Goal: Task Accomplishment & Management: Complete application form

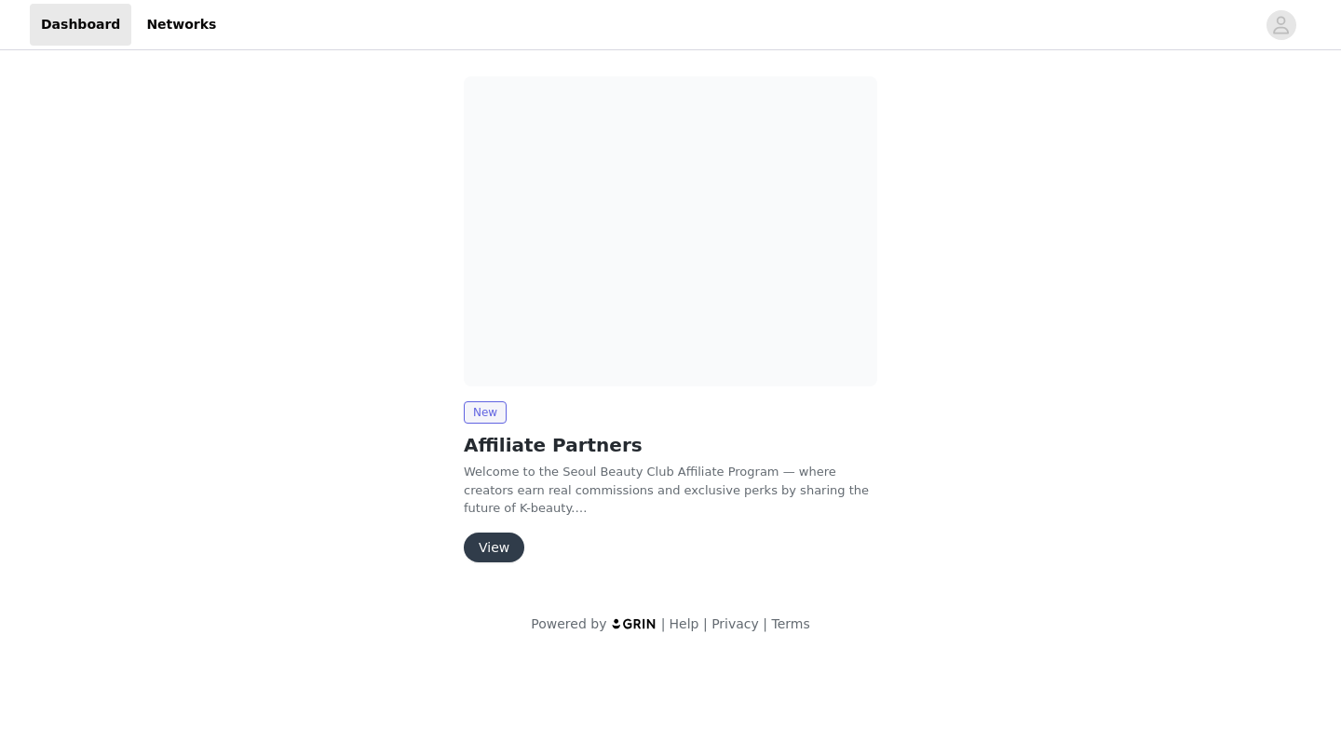
click at [486, 548] on button "View" at bounding box center [494, 548] width 61 height 30
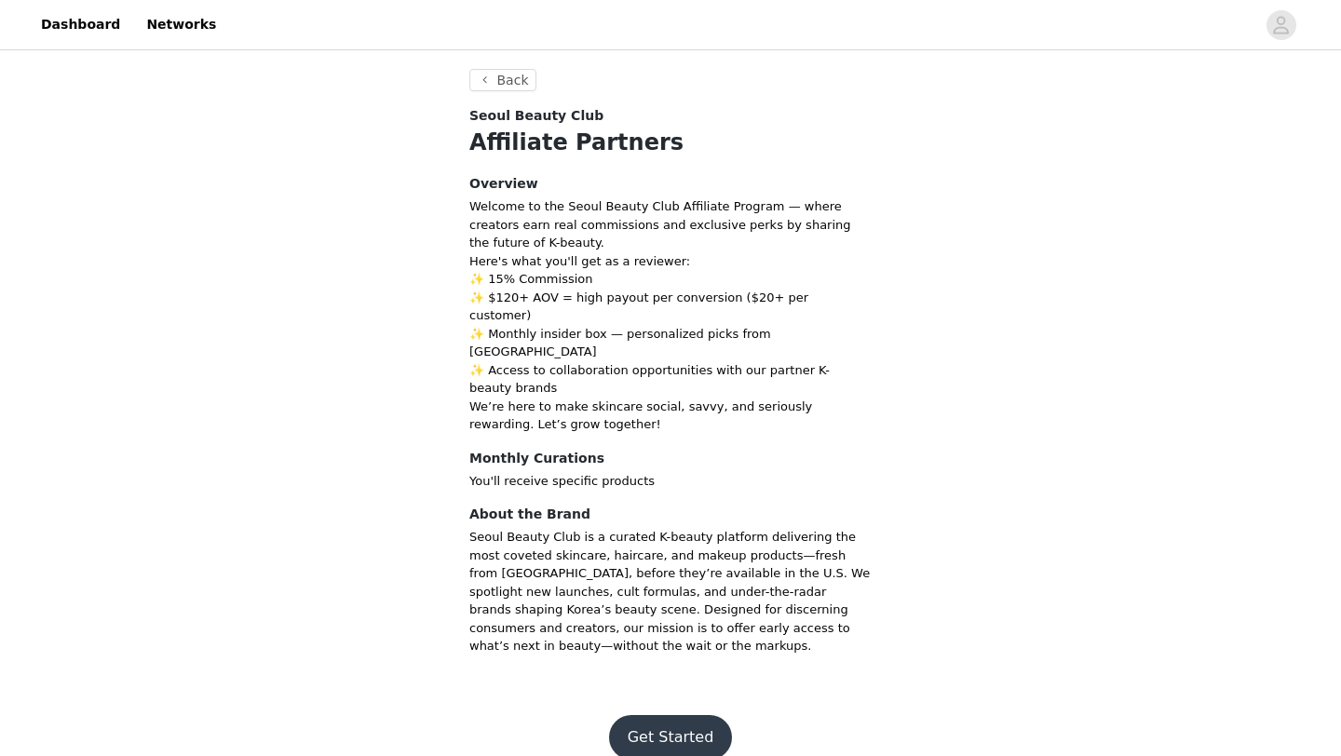
click at [667, 715] on button "Get Started" at bounding box center [671, 737] width 124 height 45
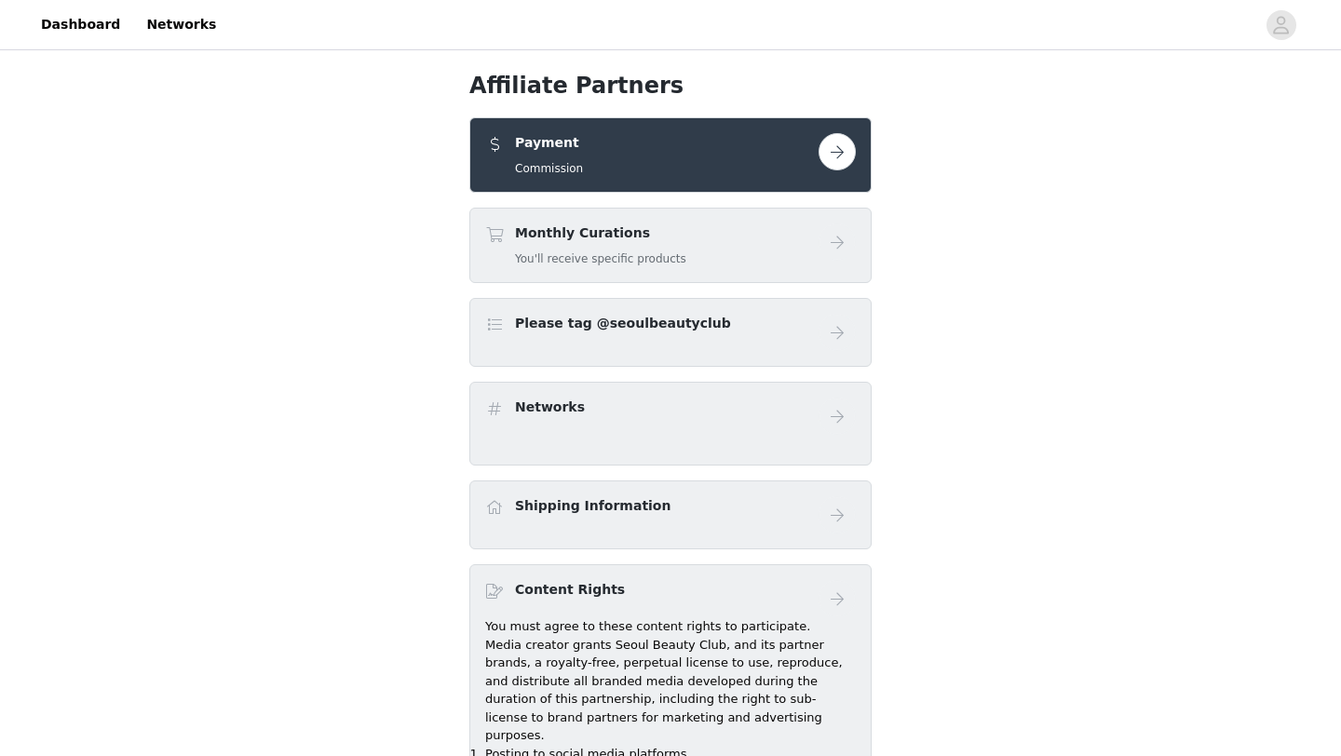
click at [842, 158] on button "button" at bounding box center [837, 151] width 37 height 37
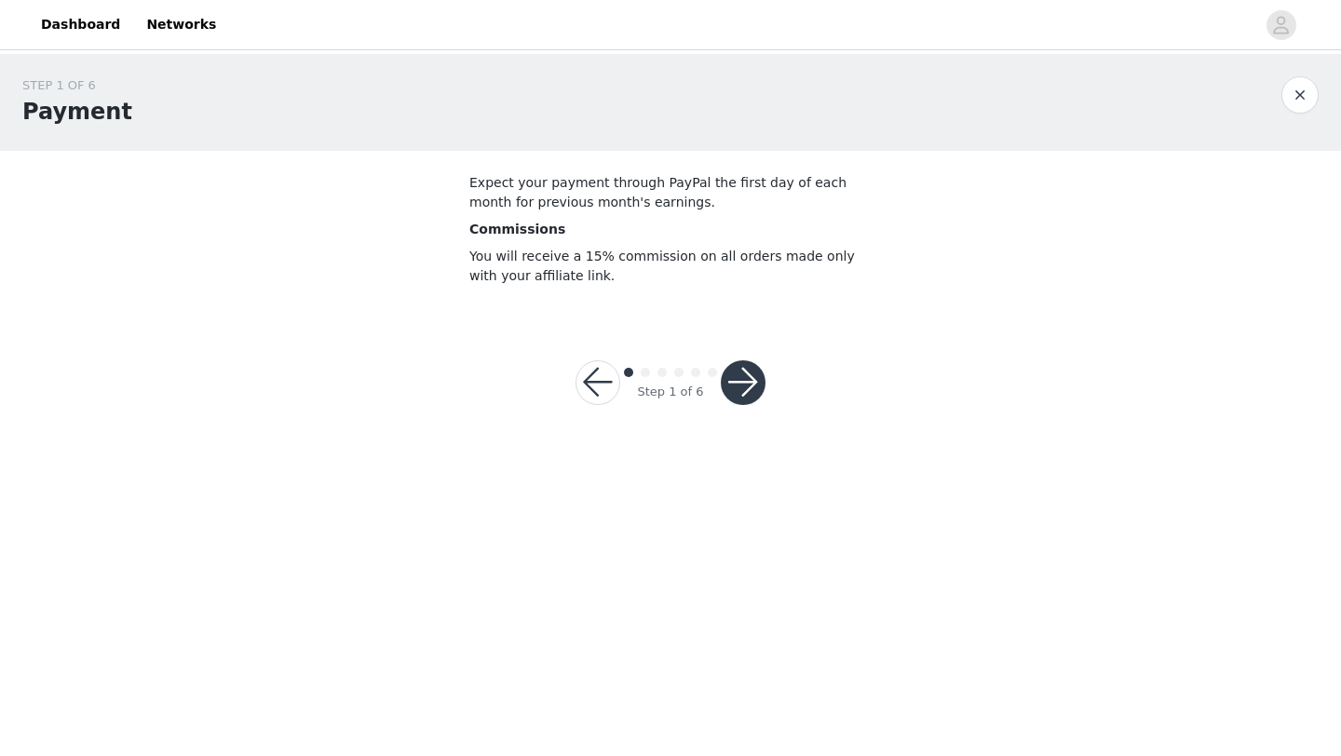
click at [738, 384] on button "button" at bounding box center [743, 382] width 45 height 45
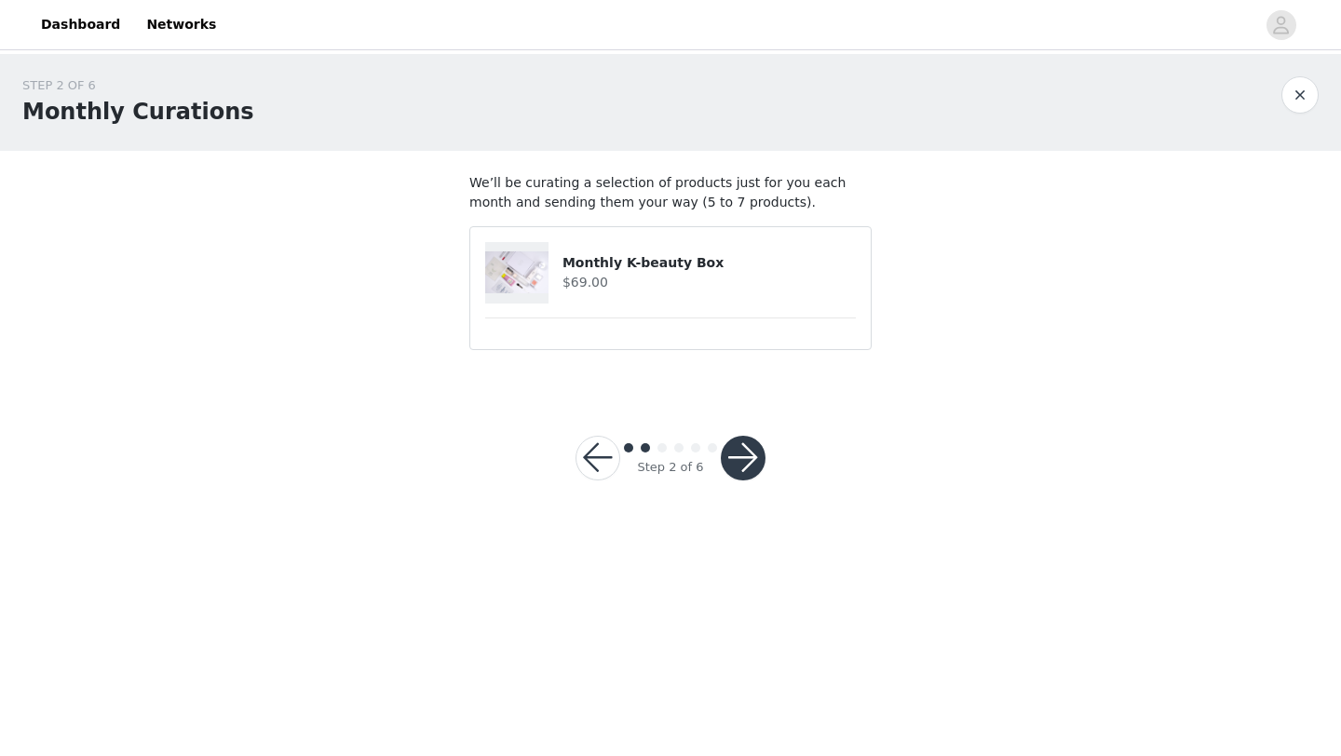
click at [753, 454] on button "button" at bounding box center [743, 458] width 45 height 45
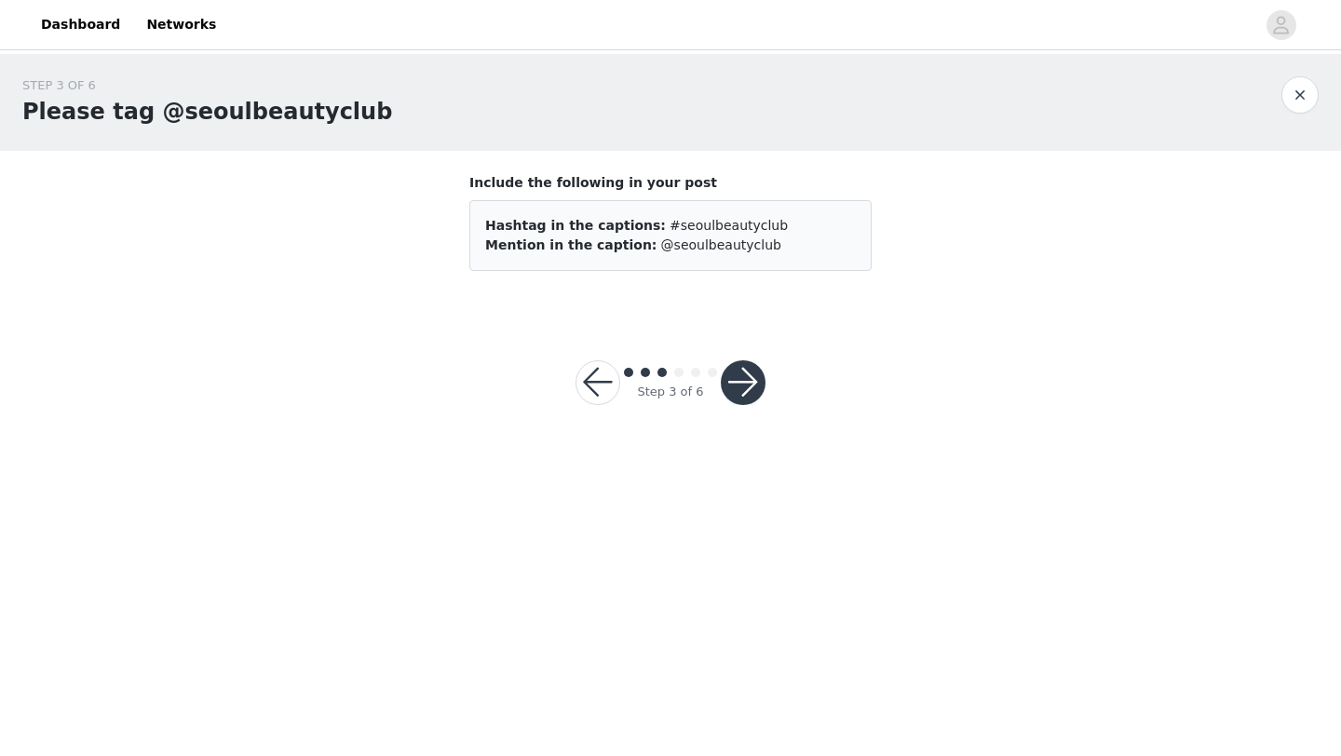
click at [754, 390] on button "button" at bounding box center [743, 382] width 45 height 45
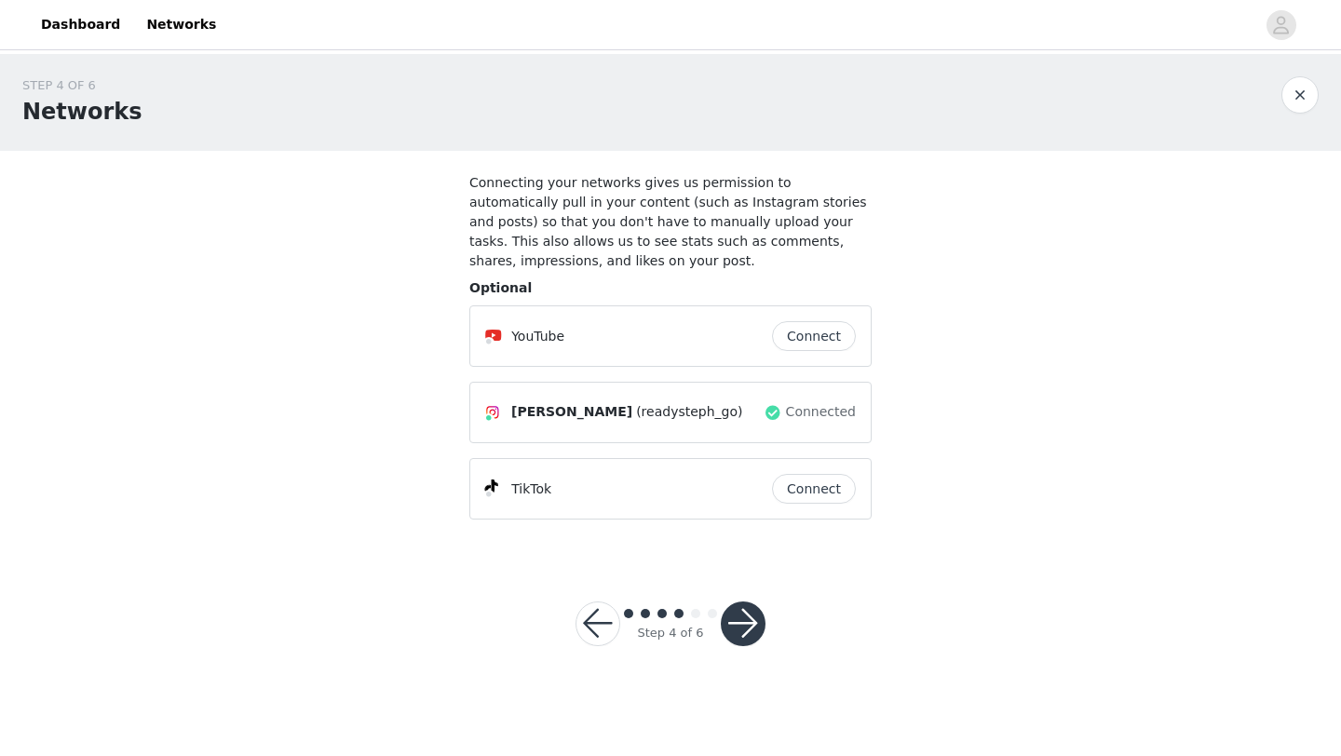
click at [815, 497] on button "Connect" at bounding box center [814, 489] width 84 height 30
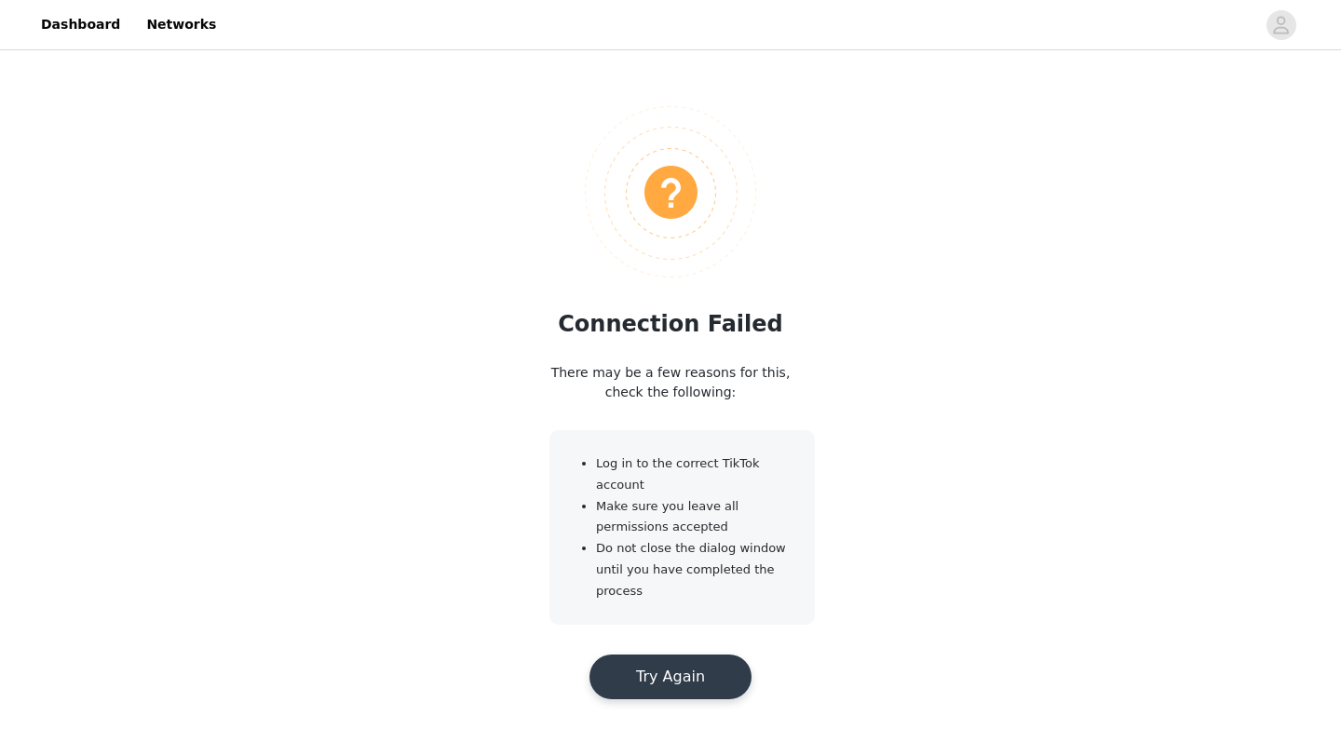
click at [662, 667] on button "Try Again" at bounding box center [670, 677] width 162 height 45
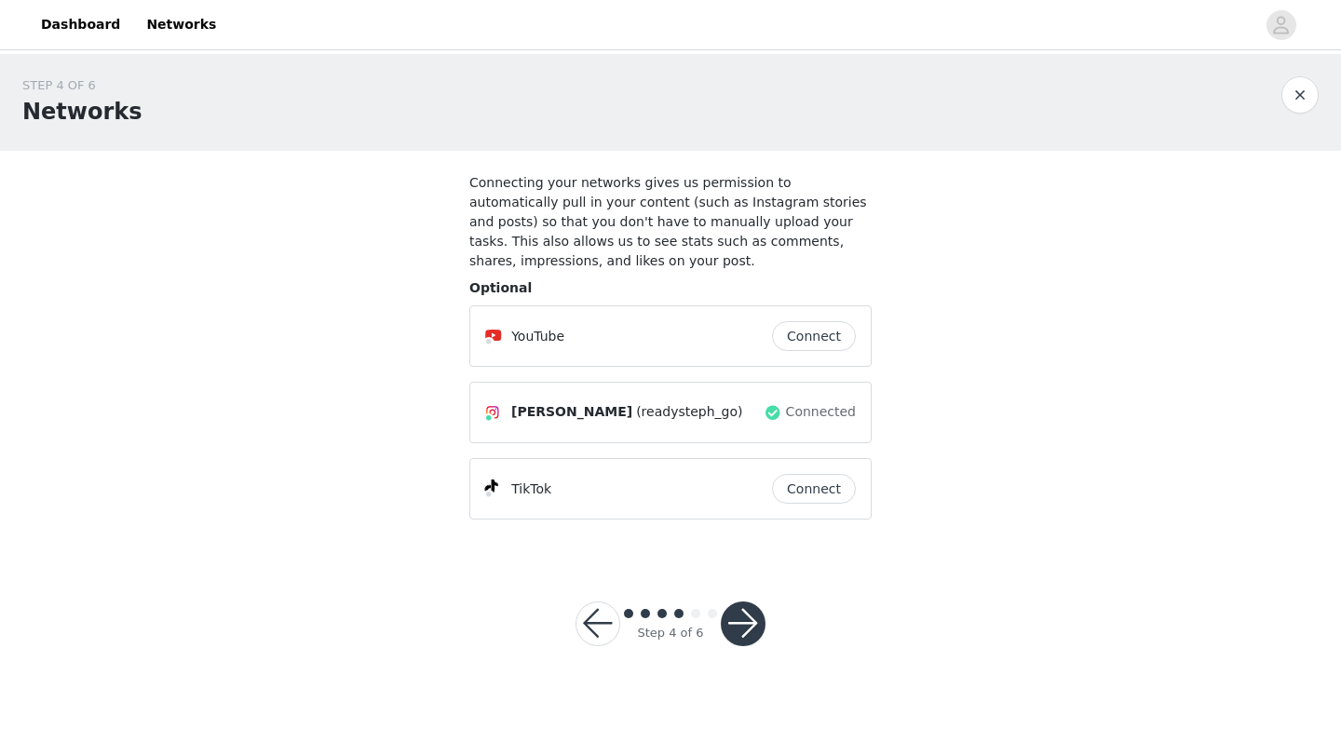
click at [786, 486] on button "Connect" at bounding box center [814, 489] width 84 height 30
click at [605, 499] on div "TikTok Connect" at bounding box center [670, 489] width 371 height 30
click at [736, 624] on button "button" at bounding box center [743, 624] width 45 height 45
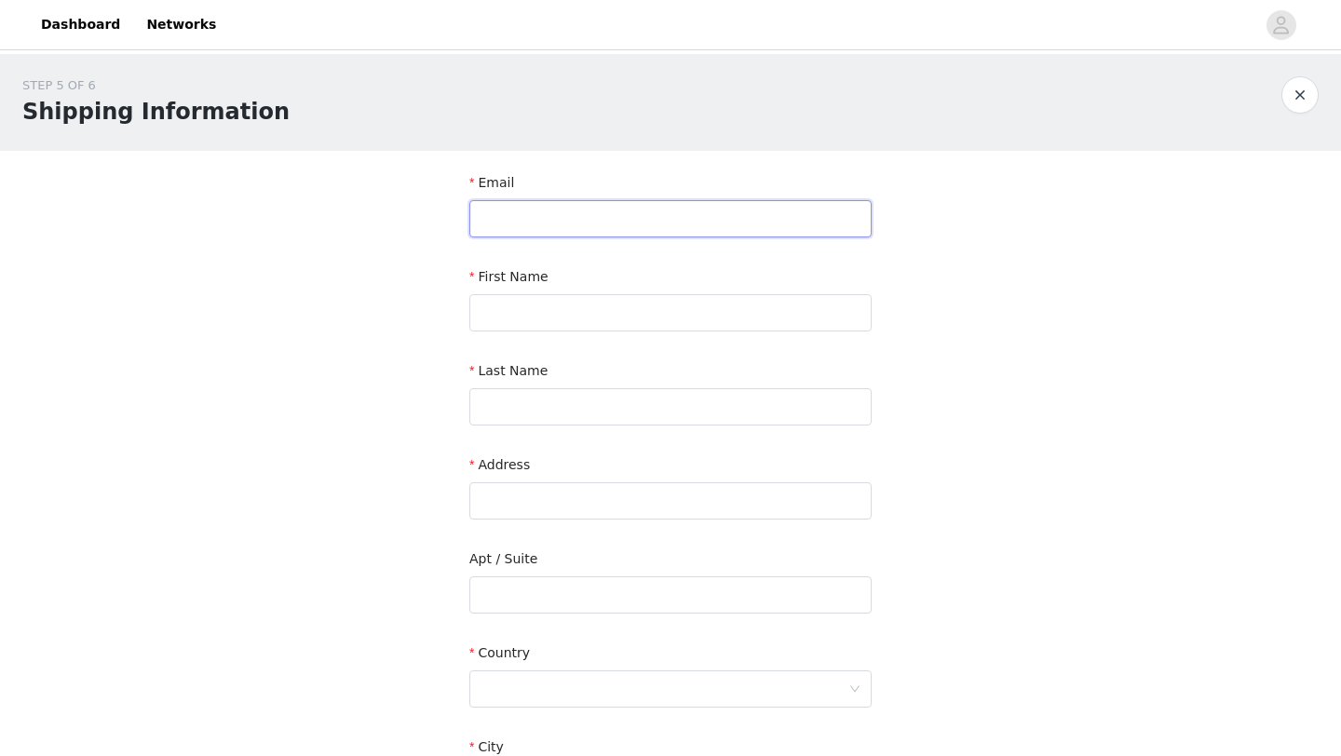
click at [672, 224] on input "text" at bounding box center [670, 218] width 402 height 37
type input "[EMAIL_ADDRESS][DOMAIN_NAME]"
type input "[PERSON_NAME]"
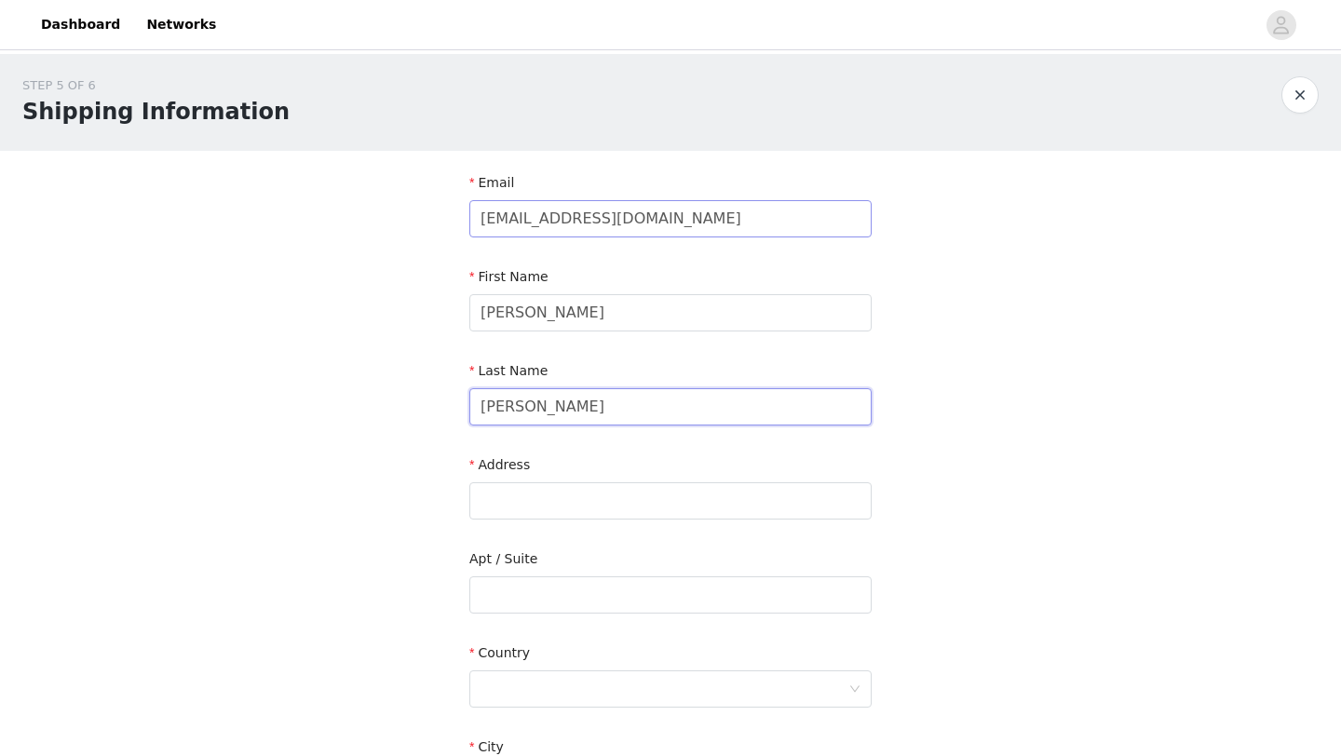
type input "Weiss"
type input "[STREET_ADDRESS][US_STATE]"
type input "Unit B"
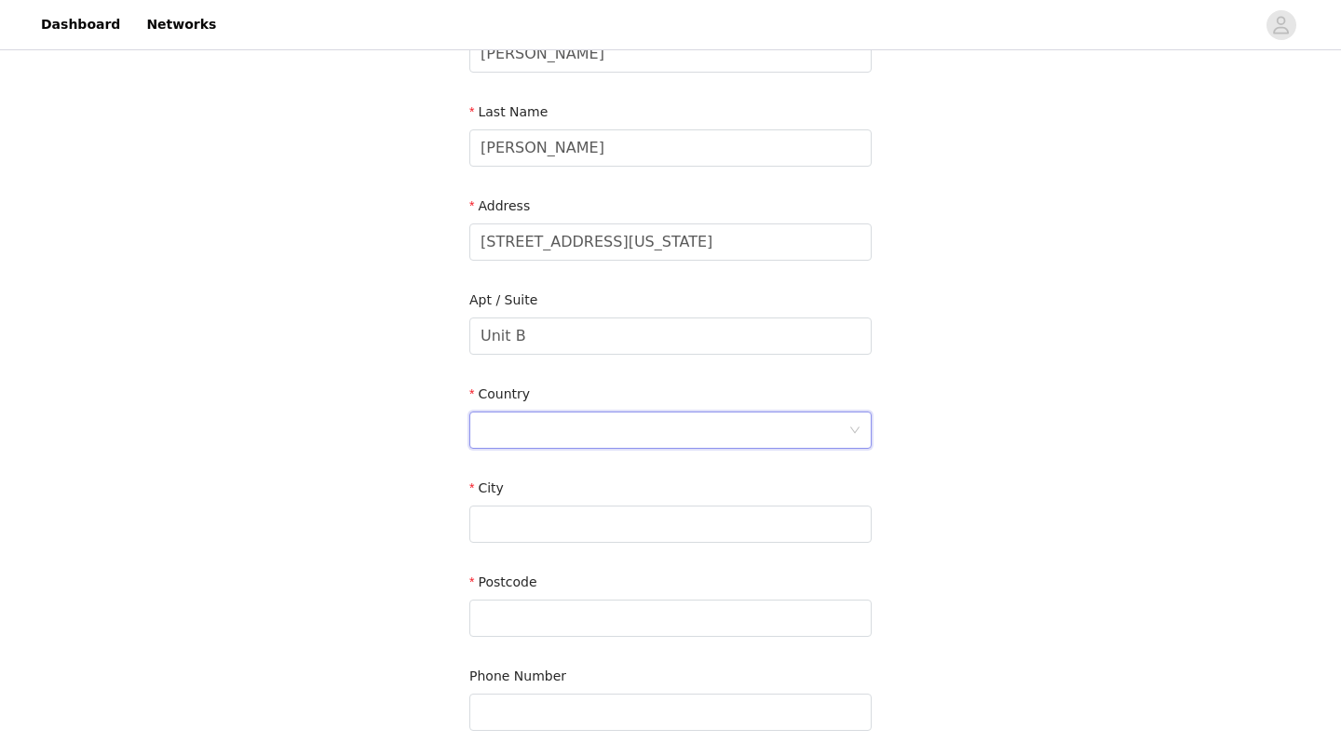
scroll to position [264, 0]
click at [716, 436] on div at bounding box center [664, 425] width 368 height 35
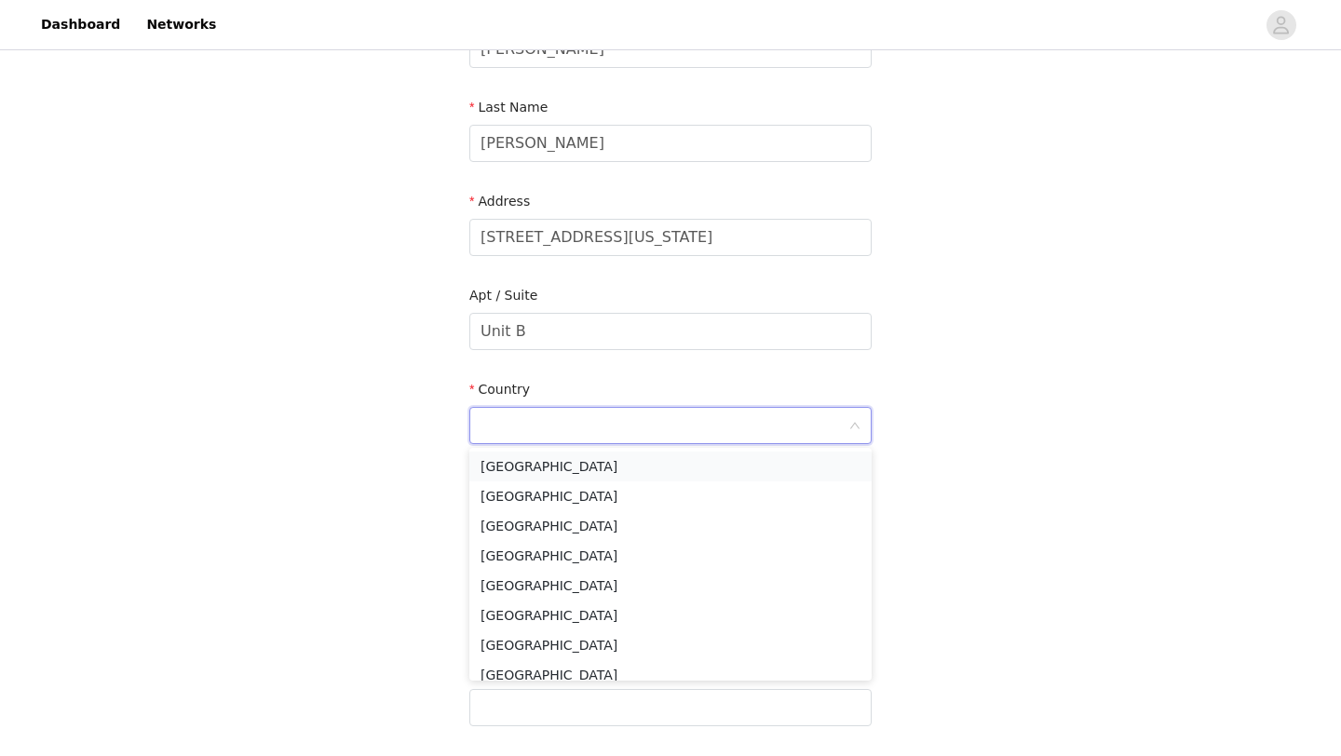
click at [679, 458] on li "[GEOGRAPHIC_DATA]" at bounding box center [670, 467] width 402 height 30
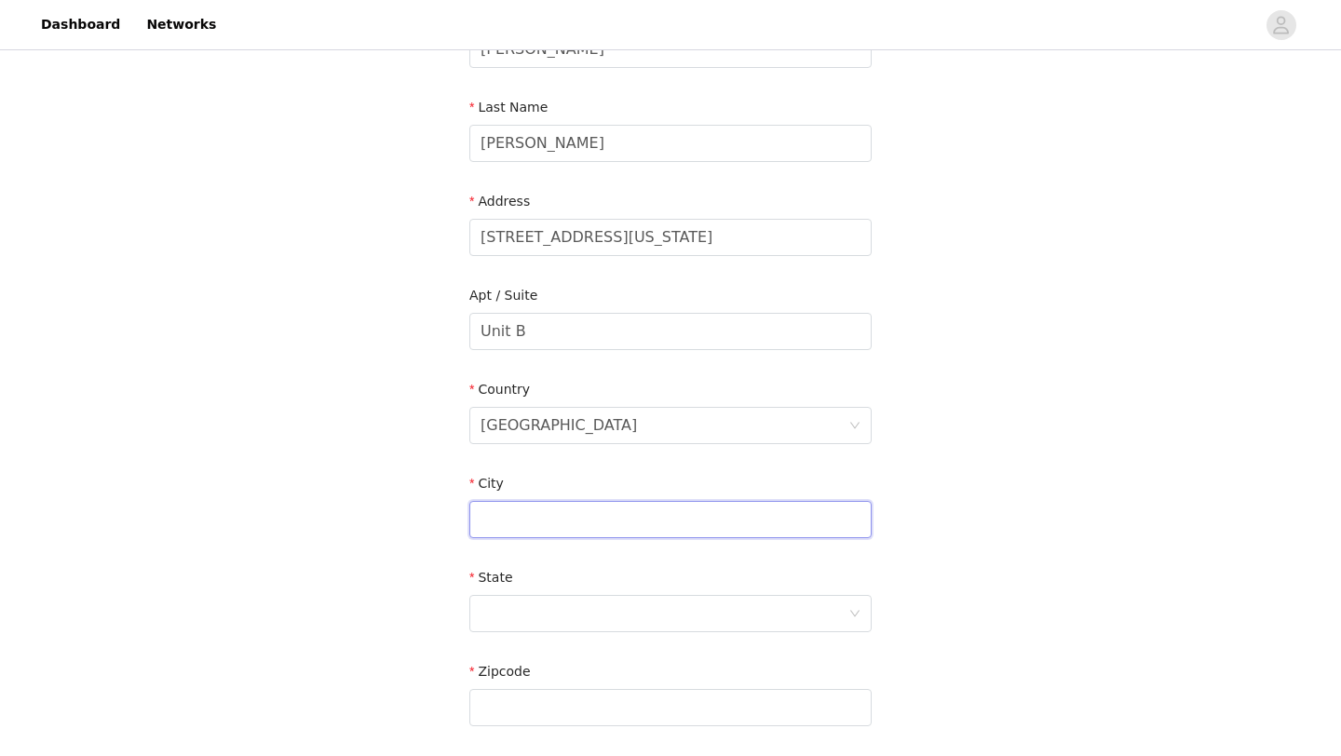
click at [595, 521] on input "text" at bounding box center [670, 519] width 402 height 37
type input "[GEOGRAPHIC_DATA]"
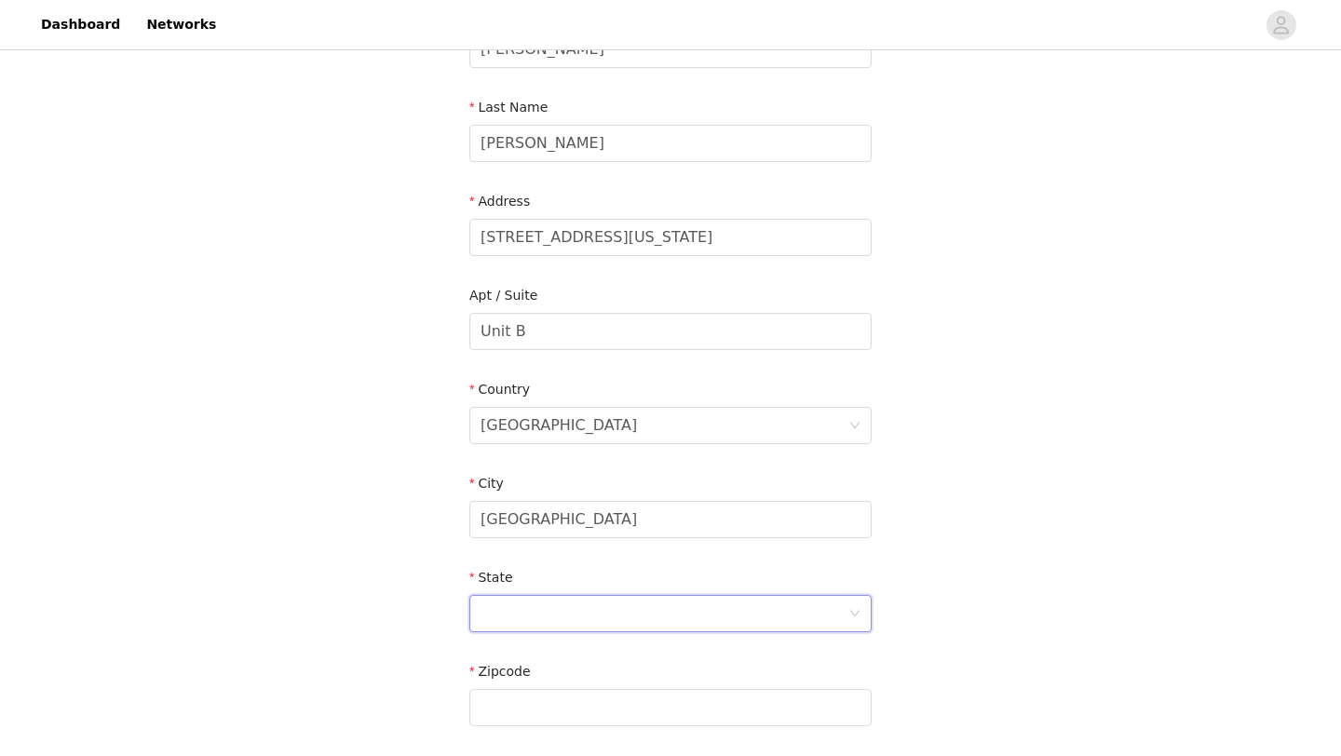
click at [765, 617] on div at bounding box center [664, 613] width 368 height 35
type input "l"
click at [560, 715] on li "[US_STATE]" at bounding box center [670, 717] width 402 height 30
click at [506, 690] on input "text" at bounding box center [670, 707] width 402 height 37
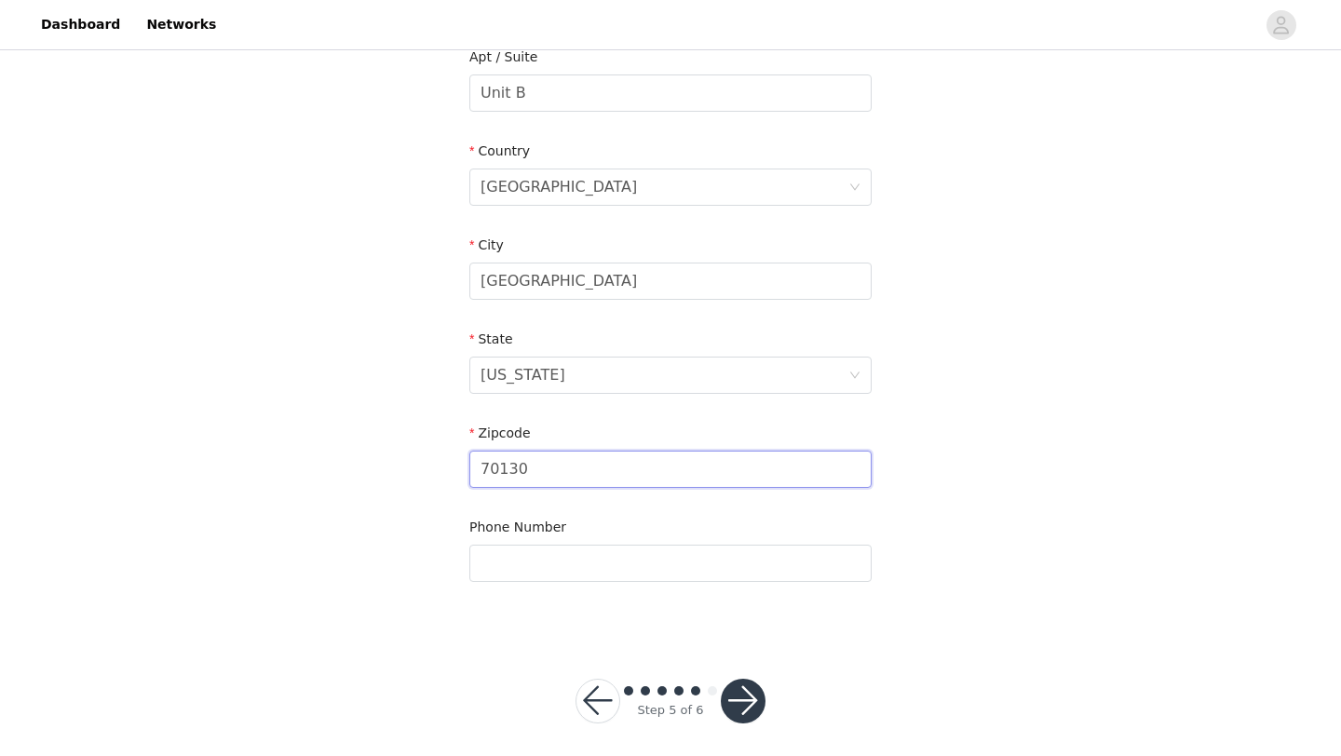
scroll to position [513, 0]
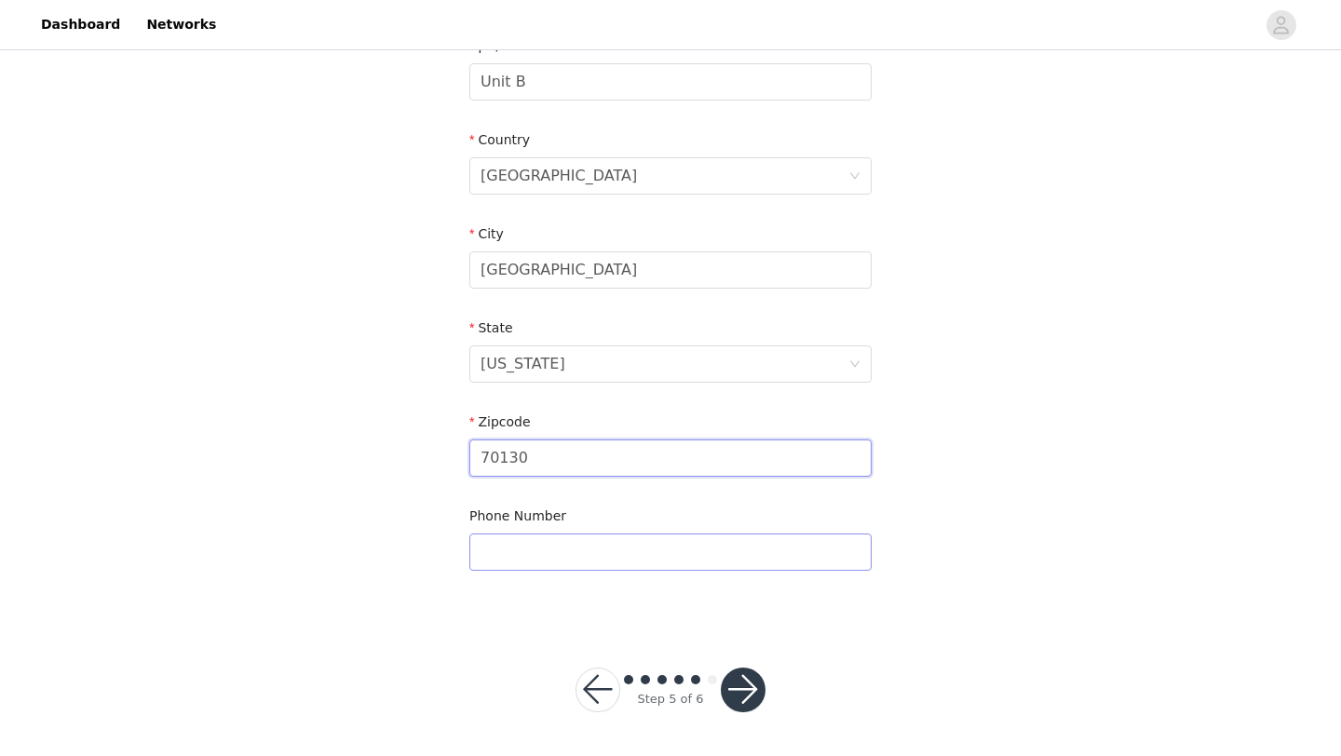
type input "70130"
click at [514, 551] on input "text" at bounding box center [670, 552] width 402 height 37
type input "6013293499"
click at [731, 681] on button "button" at bounding box center [743, 690] width 45 height 45
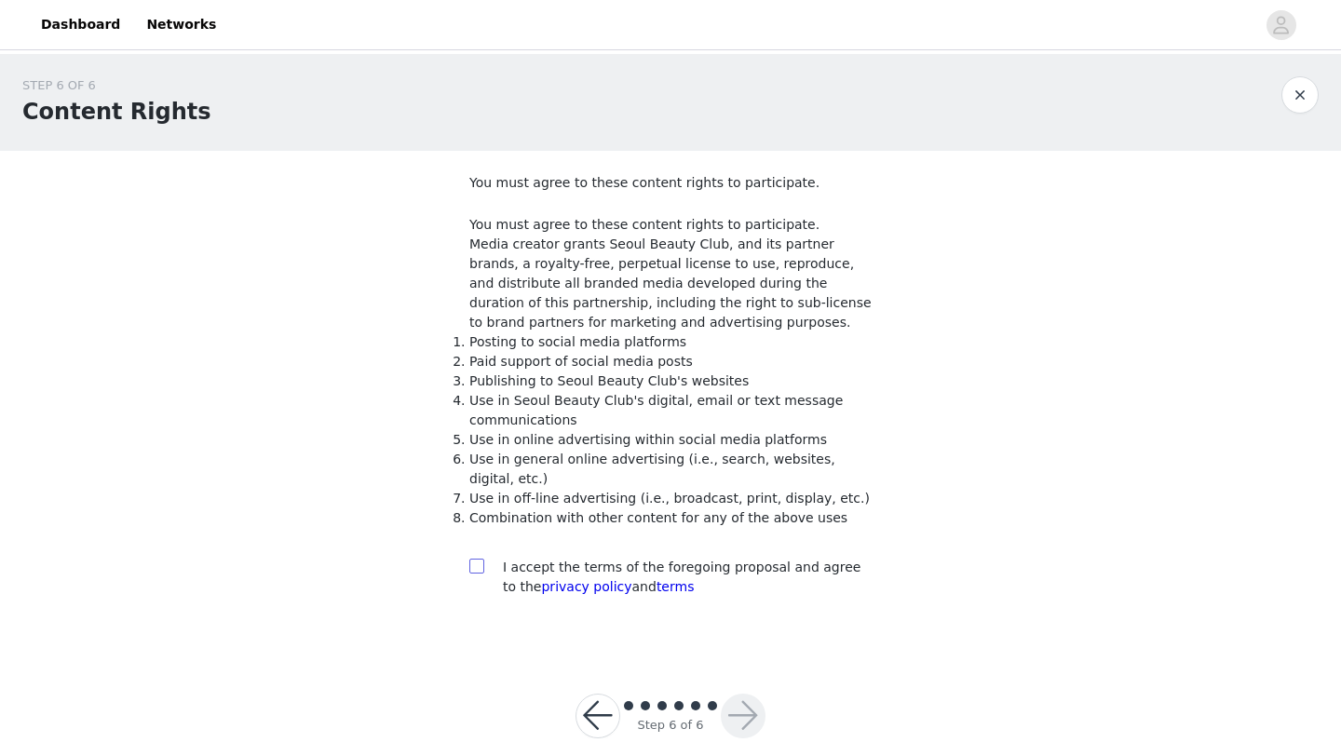
click at [479, 568] on input "checkbox" at bounding box center [475, 565] width 13 height 13
checkbox input "true"
click at [739, 708] on button "button" at bounding box center [743, 716] width 45 height 45
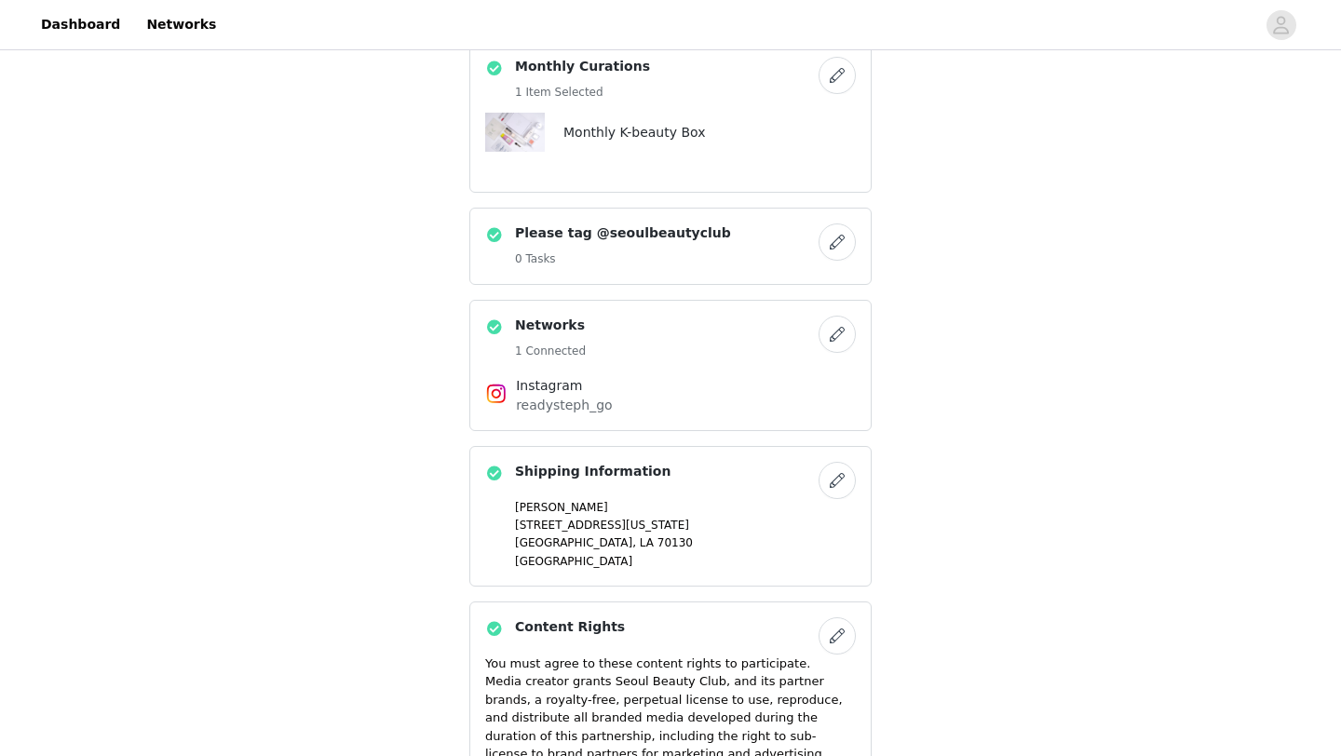
scroll to position [182, 0]
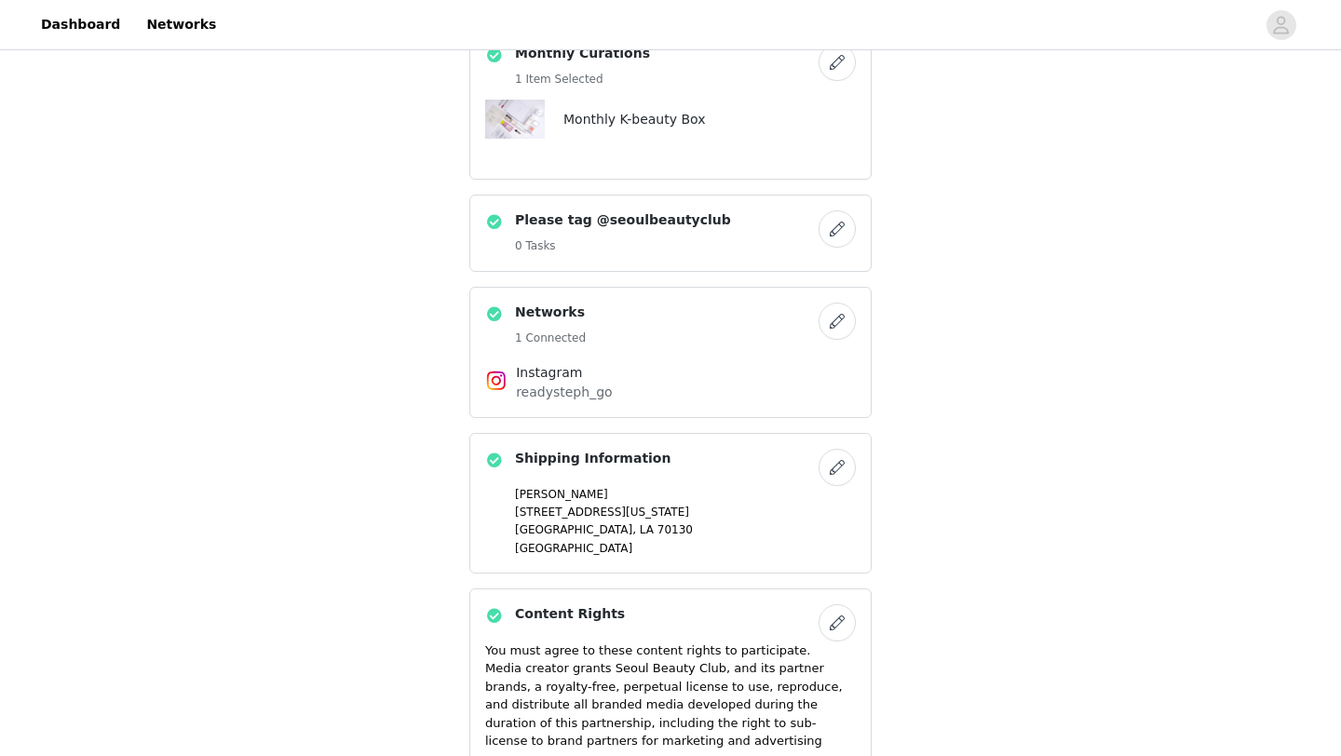
click at [832, 330] on button "button" at bounding box center [837, 321] width 37 height 37
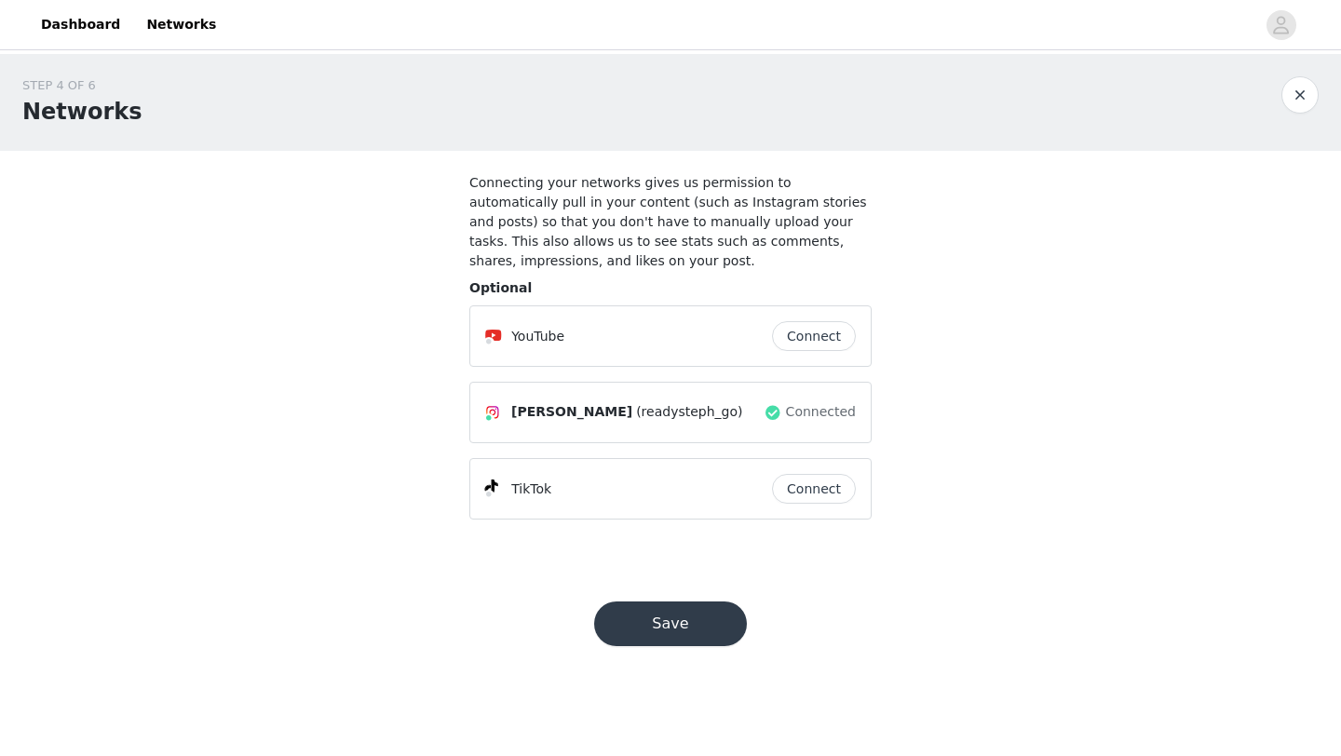
click at [704, 514] on div "TikTok Connect" at bounding box center [670, 488] width 402 height 61
click at [713, 315] on div "YouTube Connect" at bounding box center [670, 335] width 402 height 61
click at [813, 482] on button "Connect" at bounding box center [814, 489] width 84 height 30
click at [688, 637] on button "Save" at bounding box center [670, 624] width 153 height 45
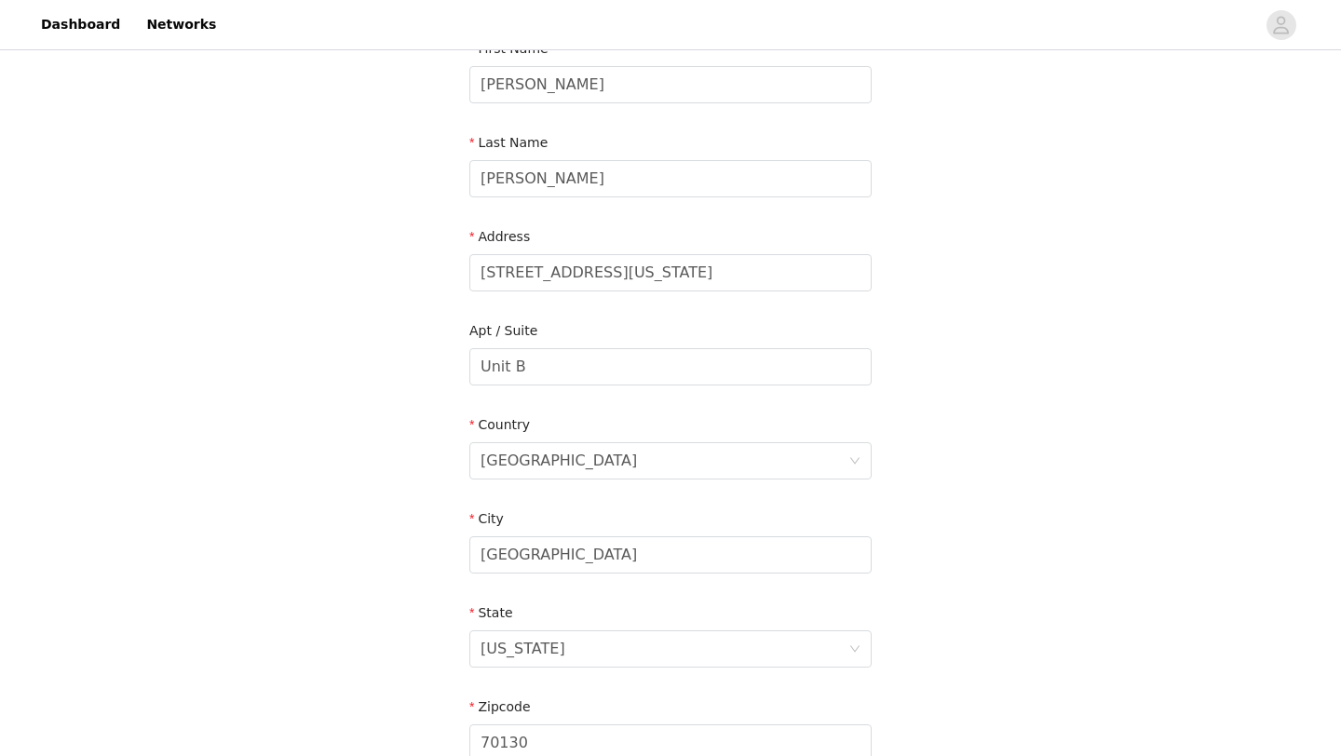
scroll to position [513, 0]
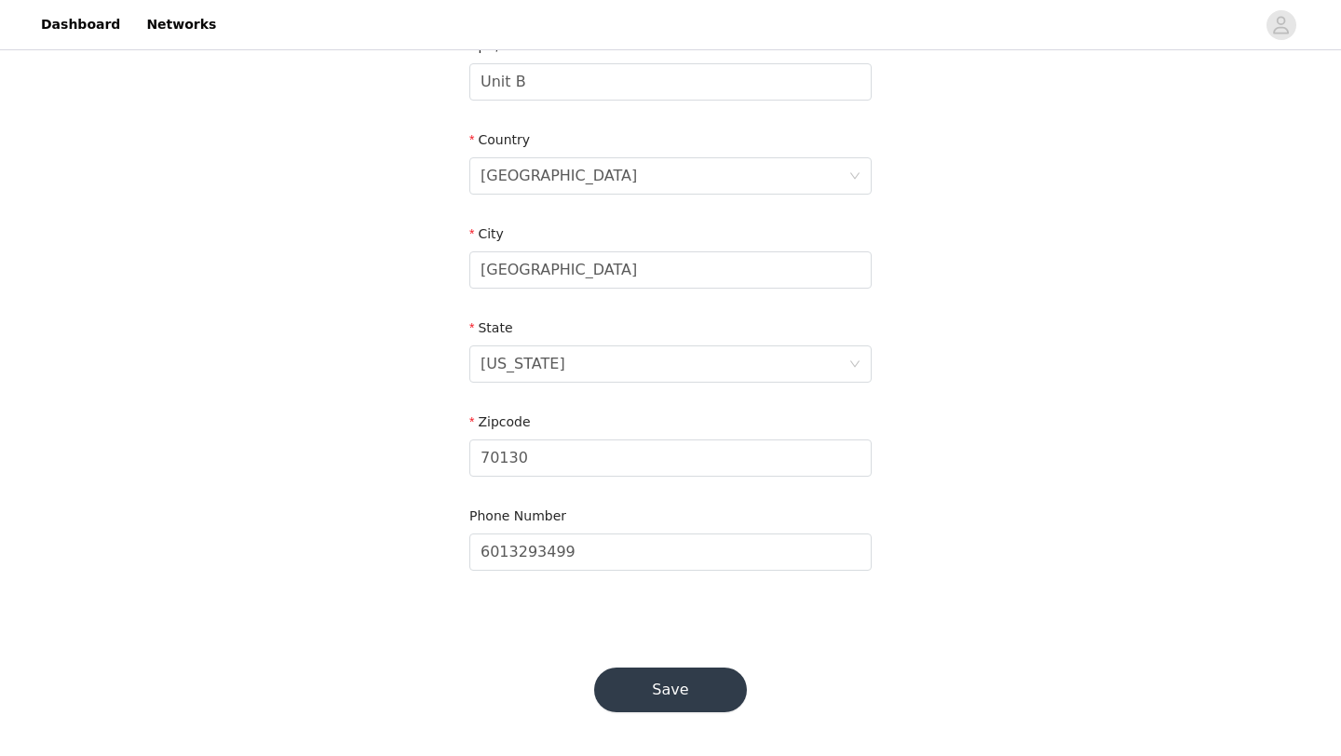
click at [670, 708] on button "Save" at bounding box center [670, 690] width 153 height 45
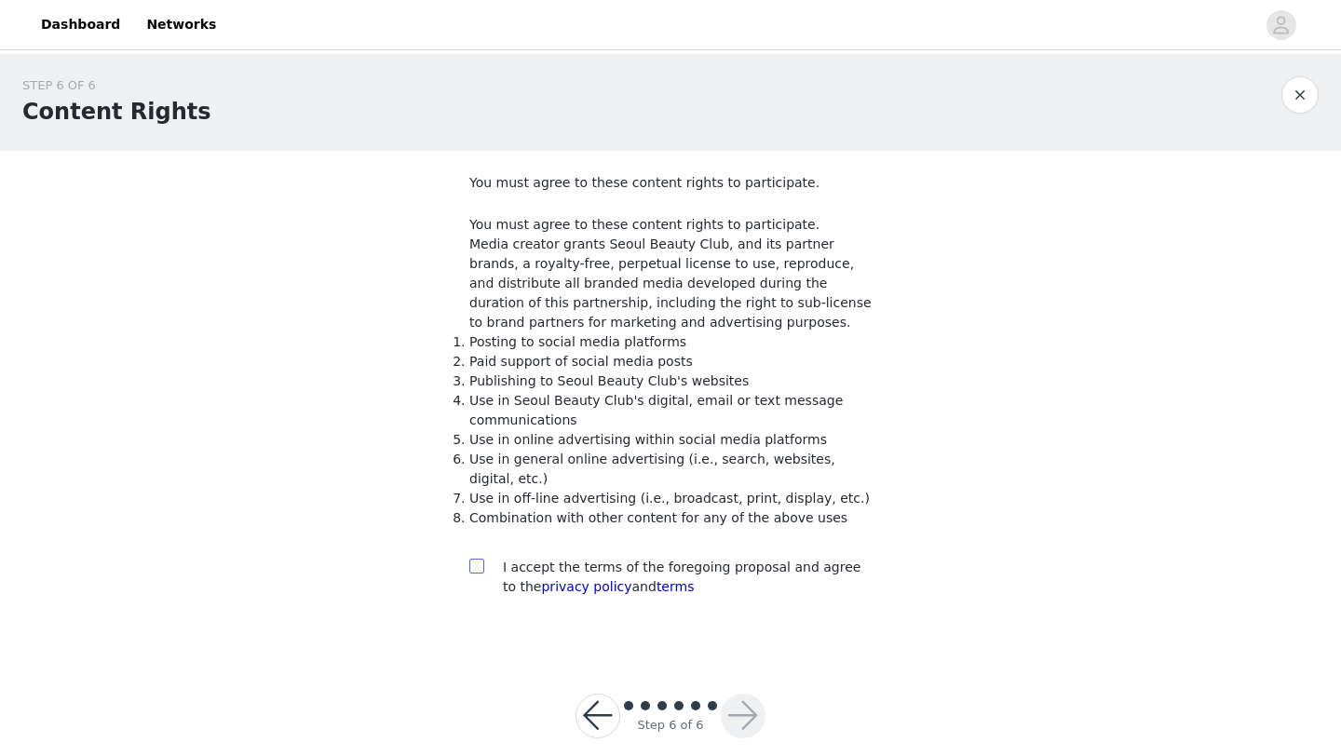
click at [480, 566] on input "checkbox" at bounding box center [475, 565] width 13 height 13
checkbox input "true"
click at [735, 696] on button "button" at bounding box center [743, 716] width 45 height 45
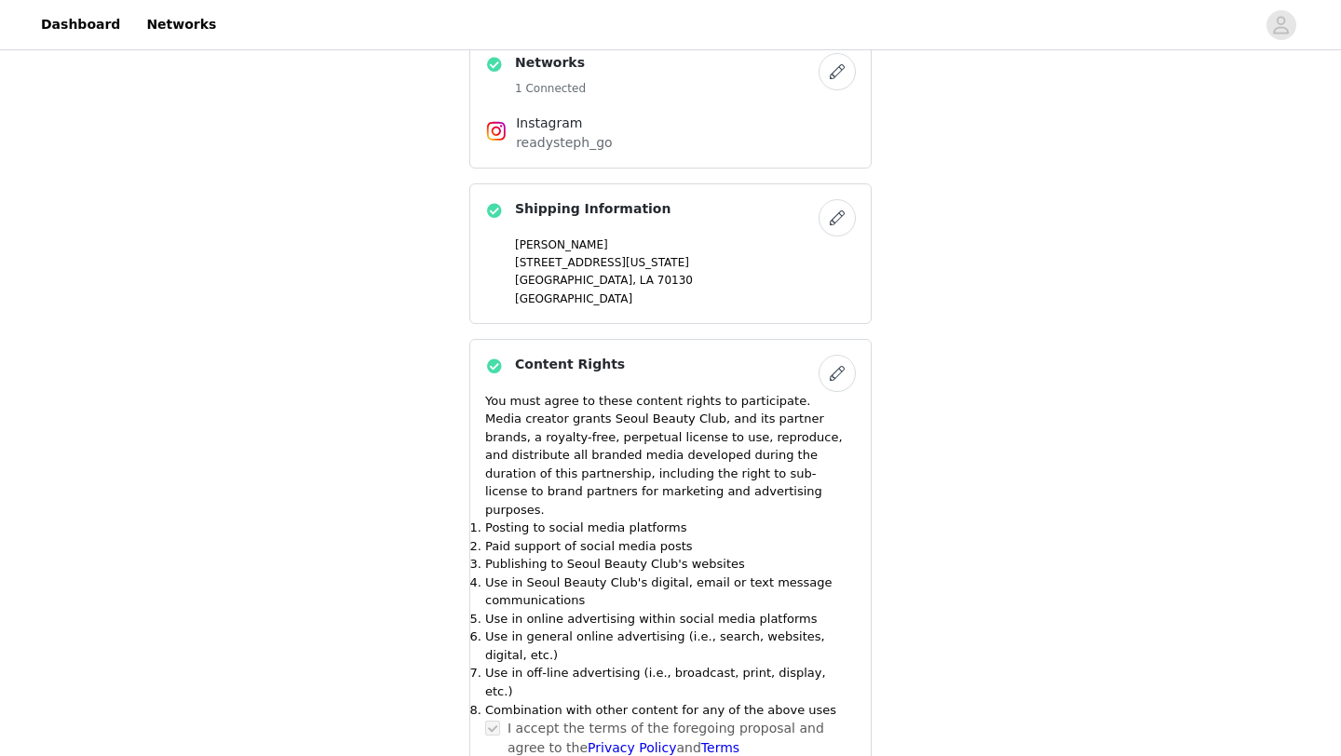
scroll to position [600, 0]
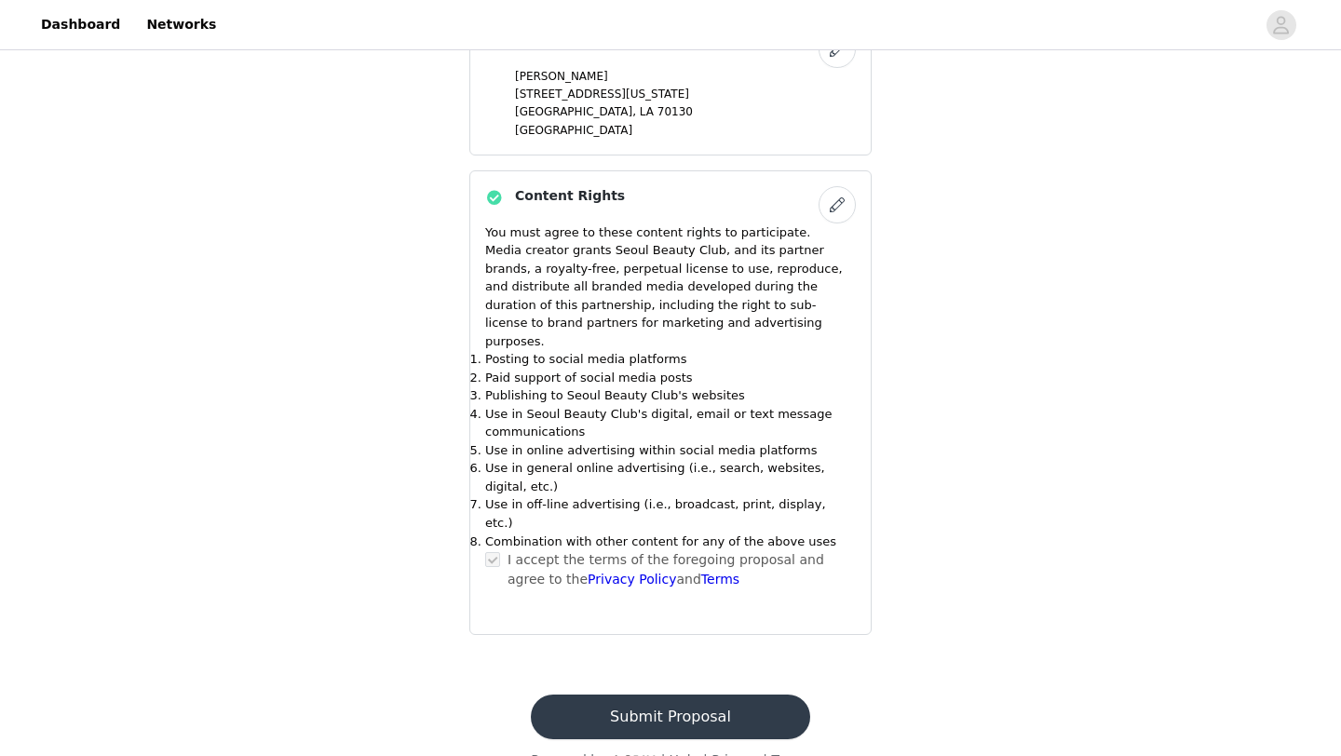
click at [669, 695] on button "Submit Proposal" at bounding box center [670, 717] width 278 height 45
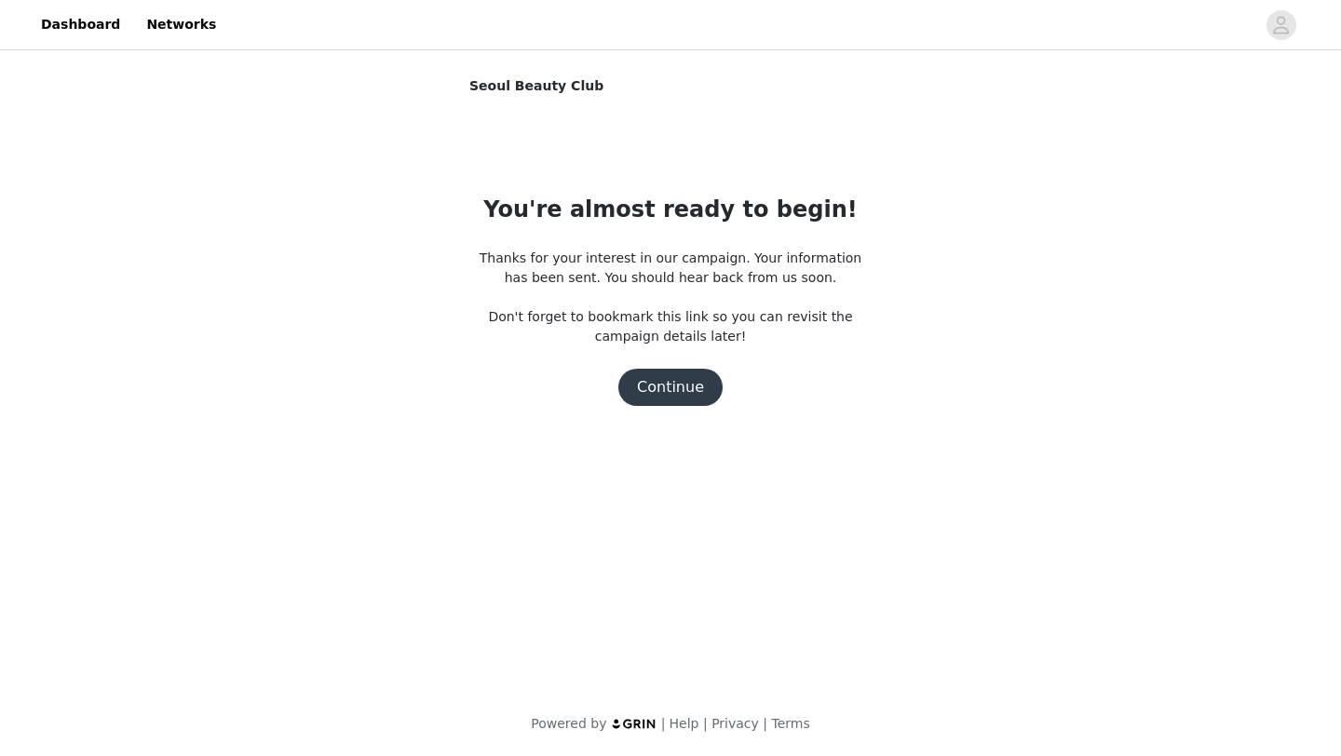
scroll to position [0, 0]
click at [667, 395] on button "Continue" at bounding box center [670, 387] width 104 height 37
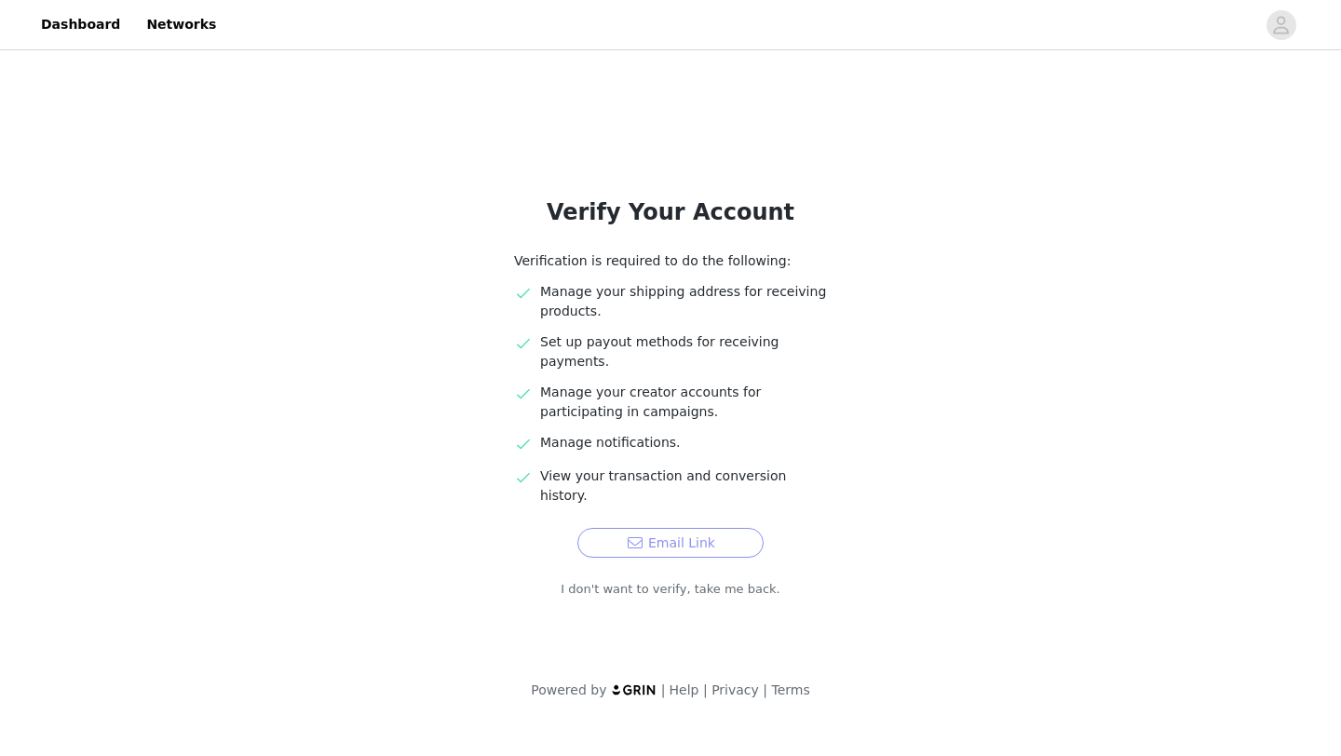
click at [698, 528] on button "Email Link" at bounding box center [670, 543] width 186 height 30
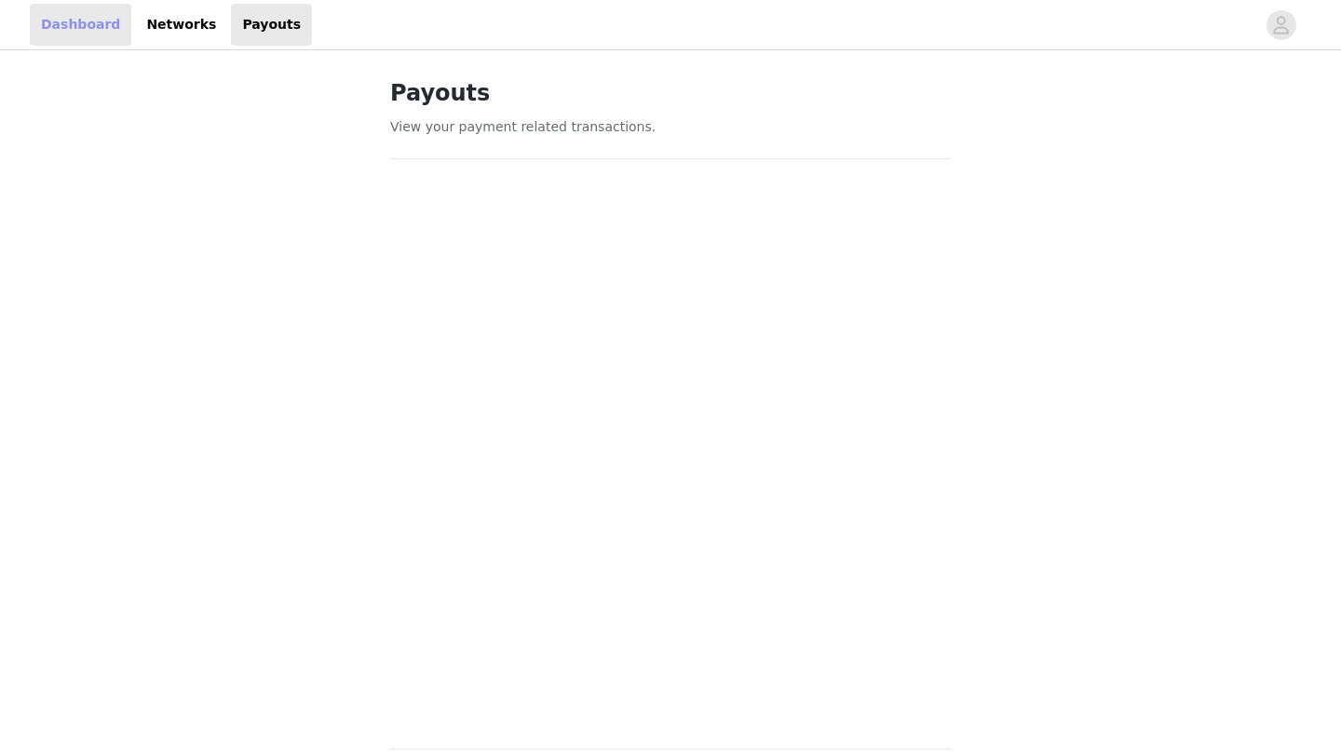
click at [92, 26] on link "Dashboard" at bounding box center [80, 25] width 101 height 42
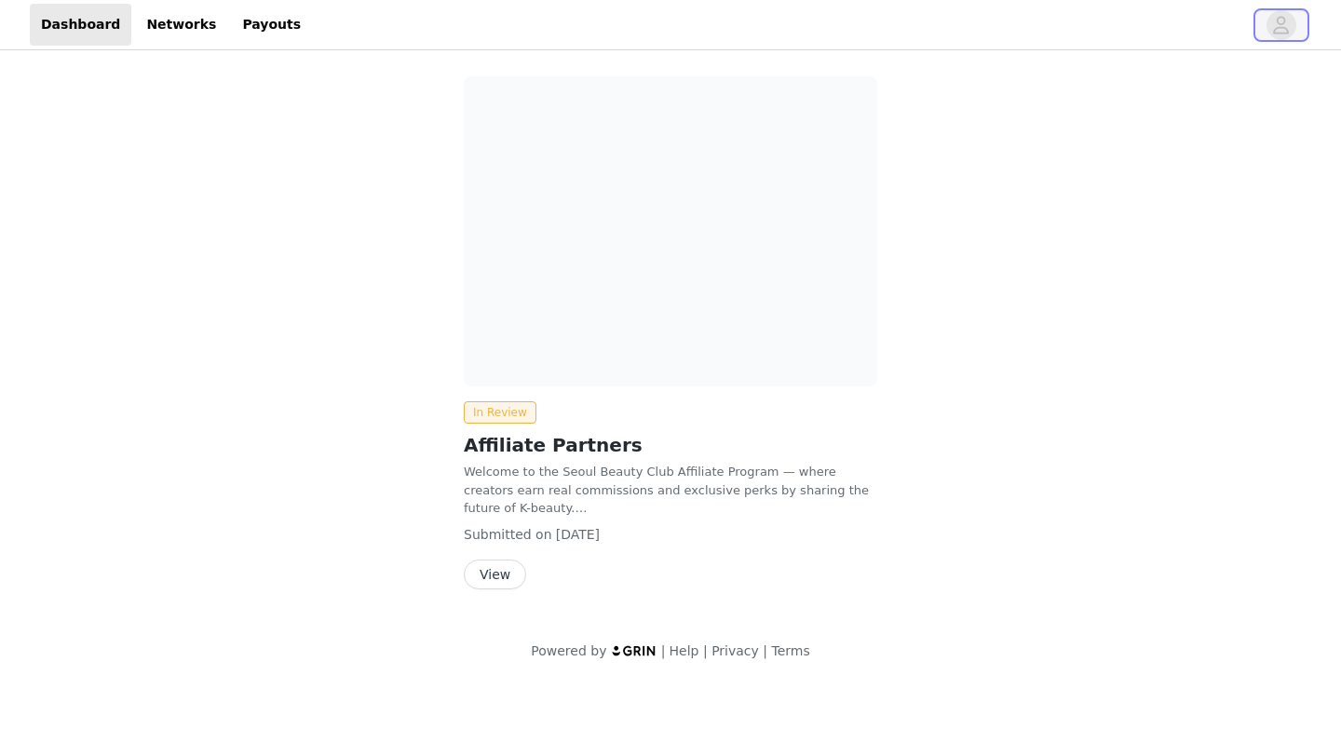
click at [1280, 34] on icon "avatar" at bounding box center [1281, 25] width 18 height 30
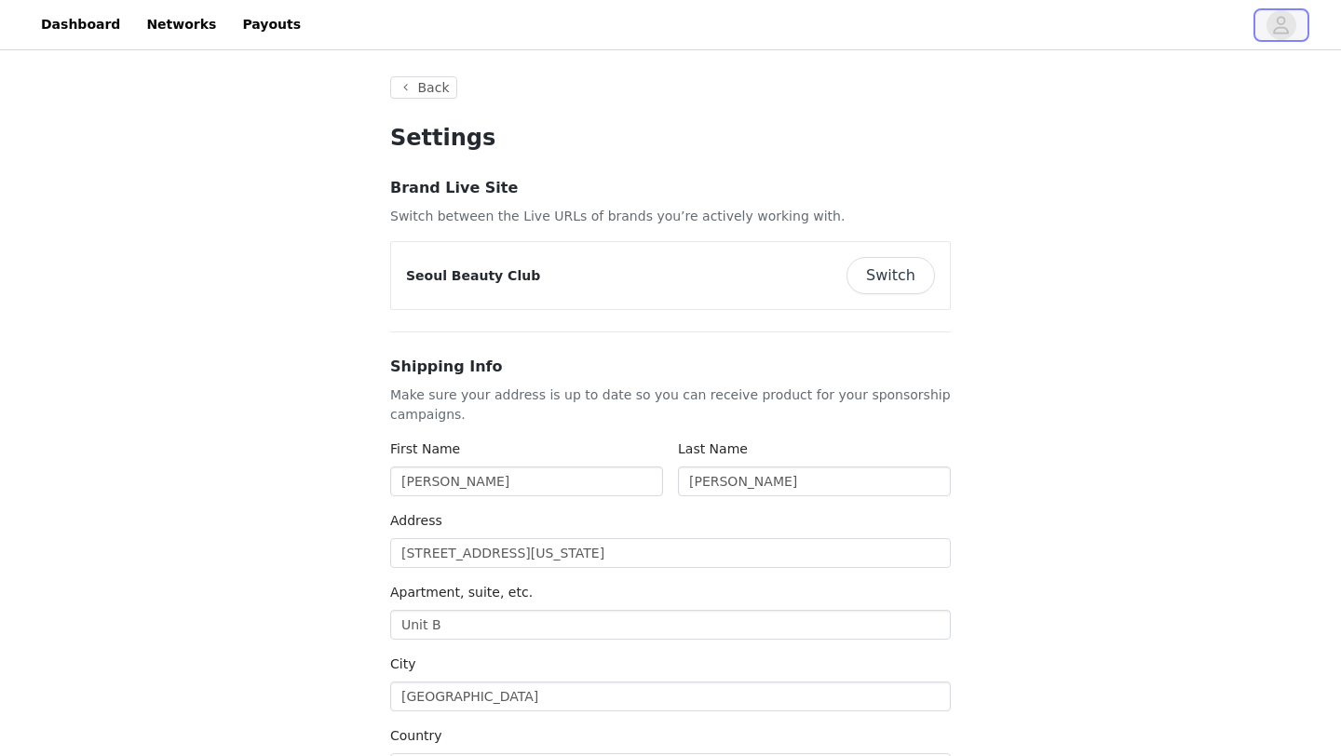
type input "+1 ([GEOGRAPHIC_DATA])"
click at [197, 25] on link "Networks" at bounding box center [181, 25] width 92 height 42
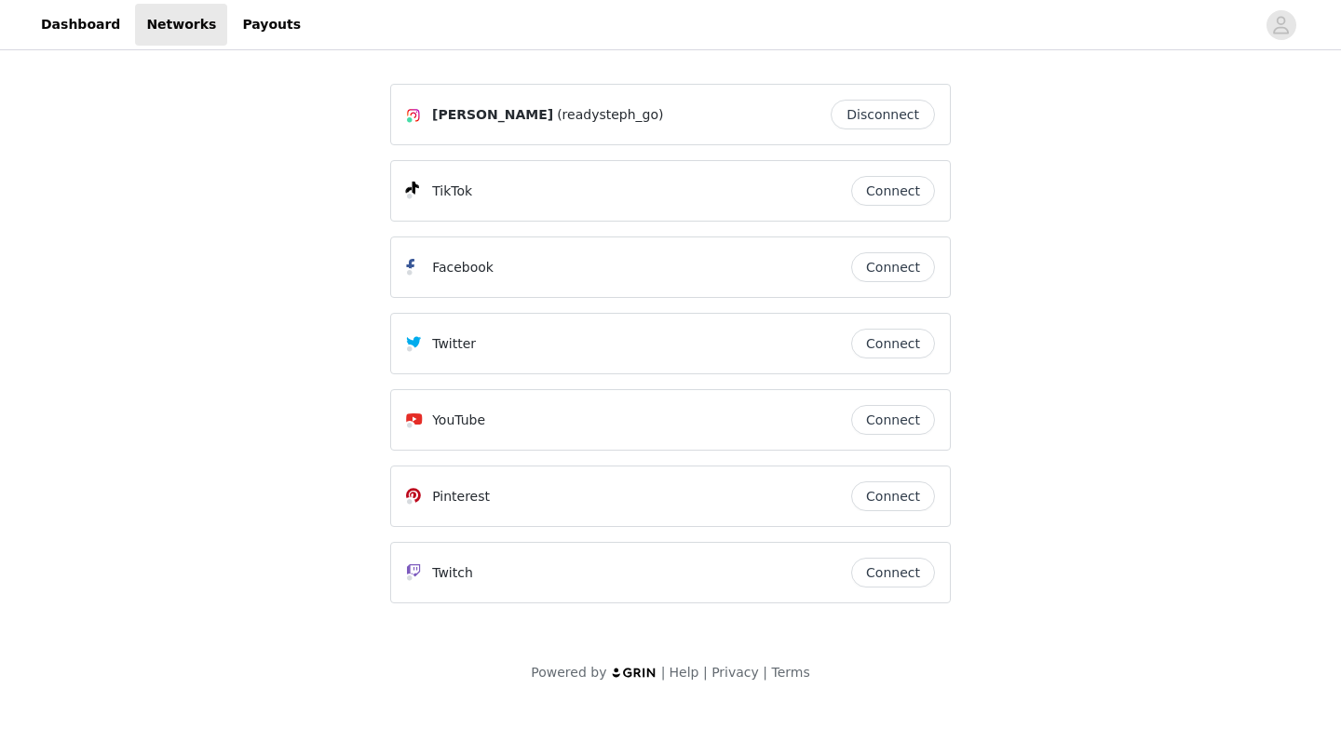
click at [874, 198] on button "Connect" at bounding box center [893, 191] width 84 height 30
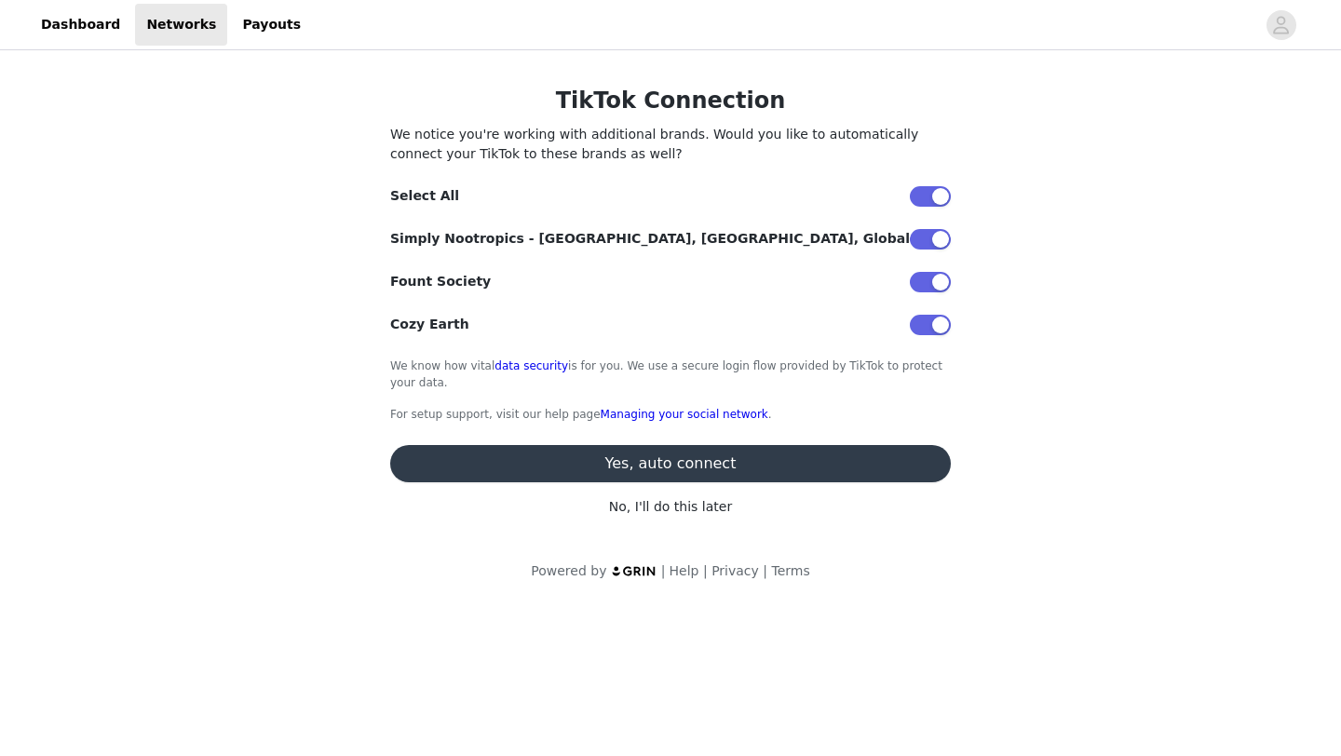
click at [639, 470] on button "Yes, auto connect" at bounding box center [670, 463] width 561 height 37
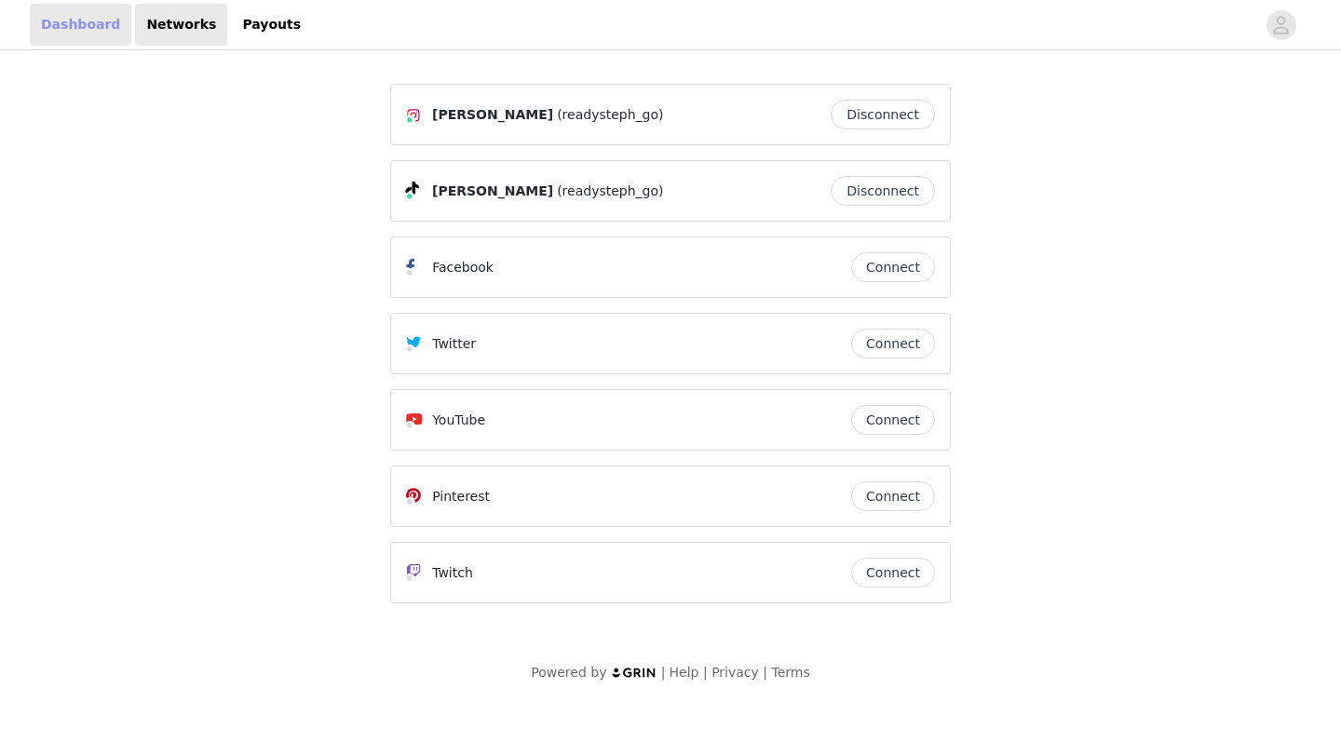
click at [88, 28] on link "Dashboard" at bounding box center [80, 25] width 101 height 42
